Goal: Information Seeking & Learning: Learn about a topic

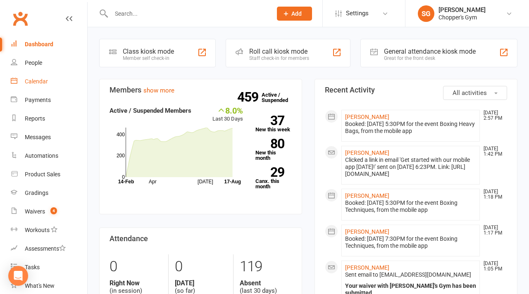
click at [27, 81] on div "Calendar" at bounding box center [36, 81] width 23 height 7
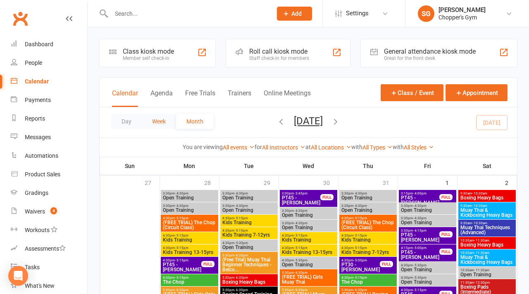
click at [156, 118] on button "Week" at bounding box center [159, 121] width 34 height 15
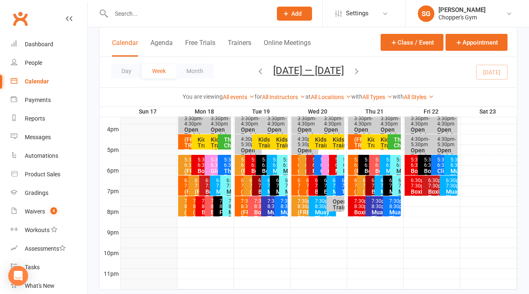
scroll to position [370, 0]
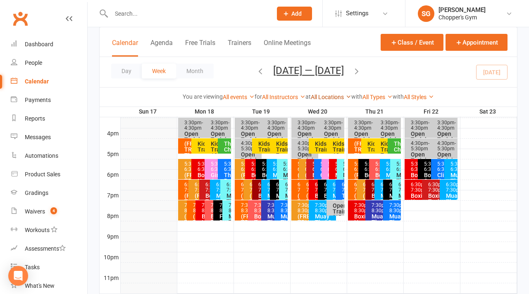
click at [334, 96] on link "All Locations" at bounding box center [331, 97] width 40 height 7
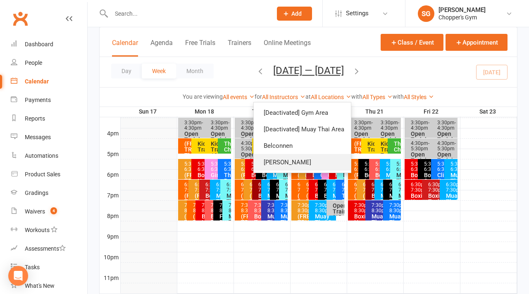
click at [284, 159] on link "[PERSON_NAME]" at bounding box center [302, 162] width 97 height 17
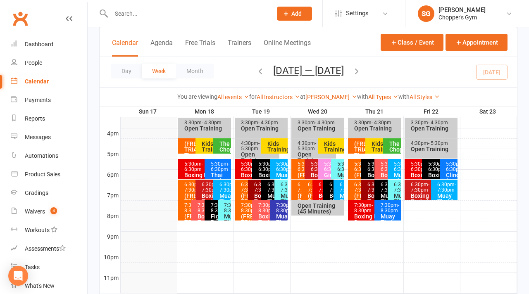
click at [274, 142] on div "Kids Training" at bounding box center [276, 147] width 19 height 12
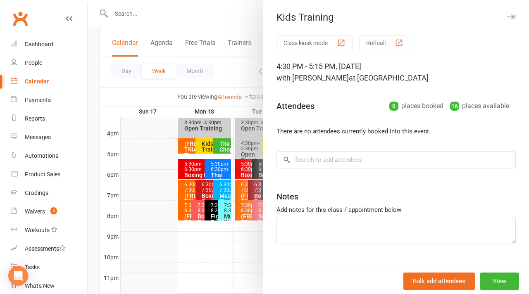
click at [225, 67] on div at bounding box center [308, 147] width 441 height 294
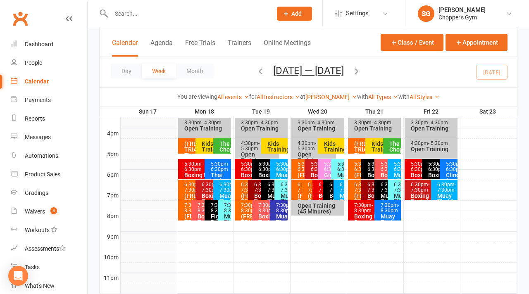
click at [185, 190] on div "6:30pm - 7:30pm" at bounding box center [194, 187] width 20 height 11
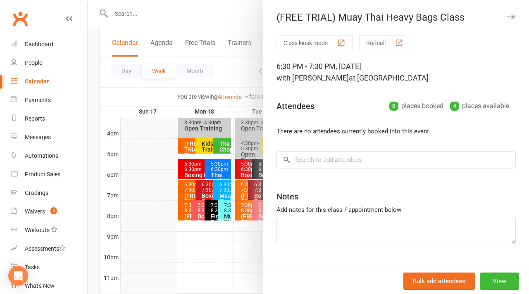
click at [188, 145] on div at bounding box center [308, 147] width 441 height 294
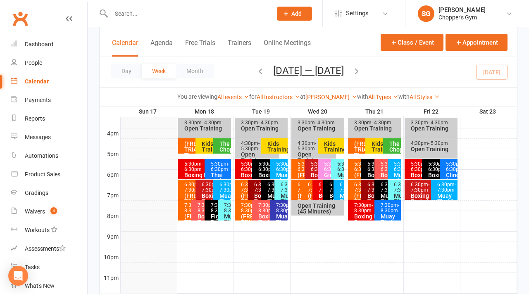
click at [187, 147] on div "(FREE TRIAL) The Chop (Circuit Class)" at bounding box center [194, 158] width 20 height 35
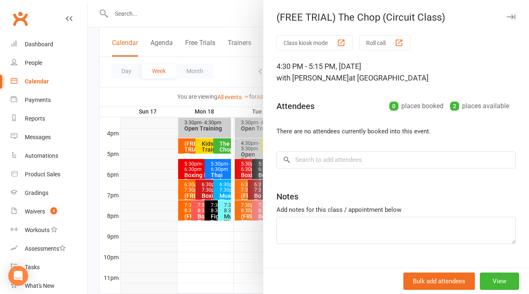
click at [186, 202] on div at bounding box center [308, 147] width 441 height 294
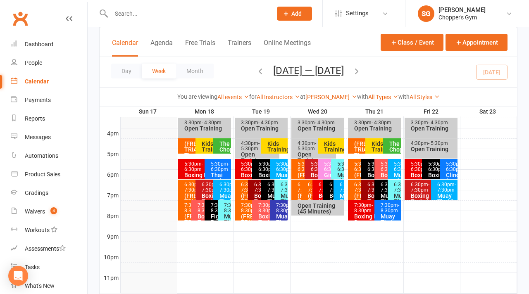
click at [184, 209] on span "- 8:30pm" at bounding box center [193, 207] width 19 height 11
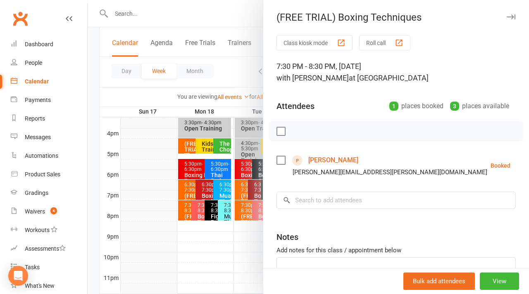
click at [200, 166] on div at bounding box center [308, 147] width 441 height 294
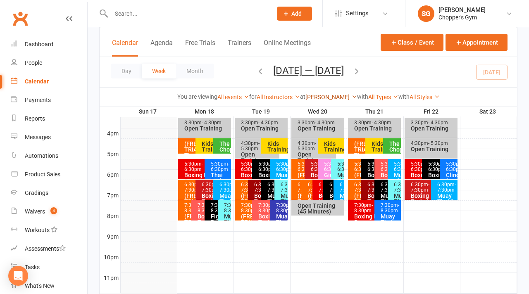
click at [323, 94] on link "[PERSON_NAME]" at bounding box center [331, 97] width 52 height 7
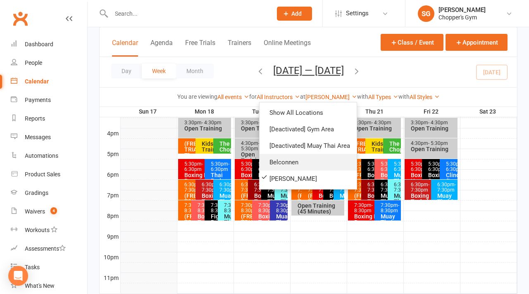
click at [276, 163] on link "Belconnen" at bounding box center [307, 162] width 97 height 17
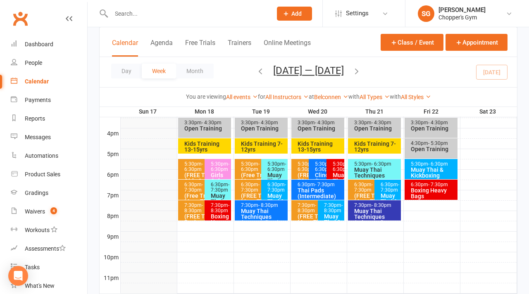
click at [216, 168] on div "5:30pm - 6:30pm" at bounding box center [219, 166] width 19 height 11
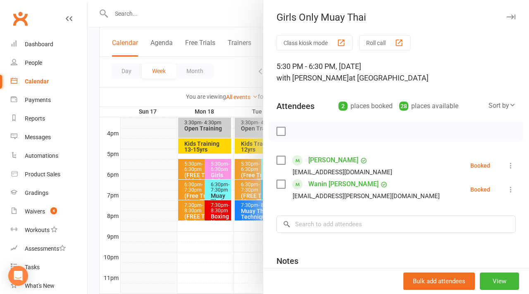
click at [190, 171] on div at bounding box center [308, 147] width 441 height 294
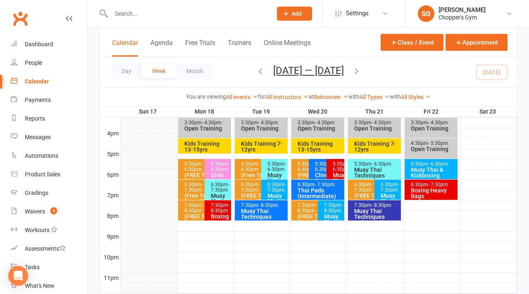
click at [189, 171] on span "- 6:30pm" at bounding box center [193, 166] width 19 height 11
